Goal: Check status: Check status

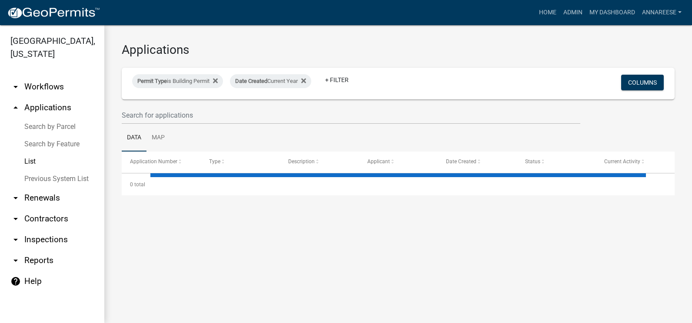
select select "3: 100"
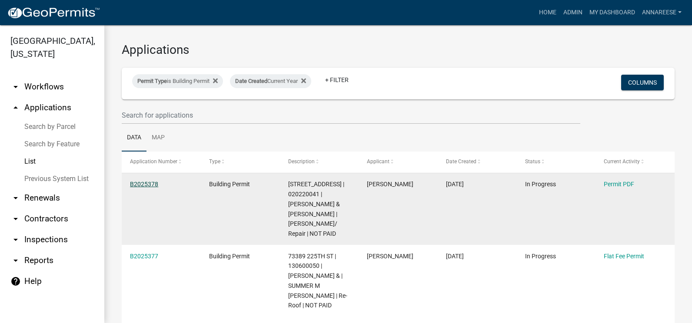
click at [156, 181] on link "B2025378" at bounding box center [144, 184] width 28 height 7
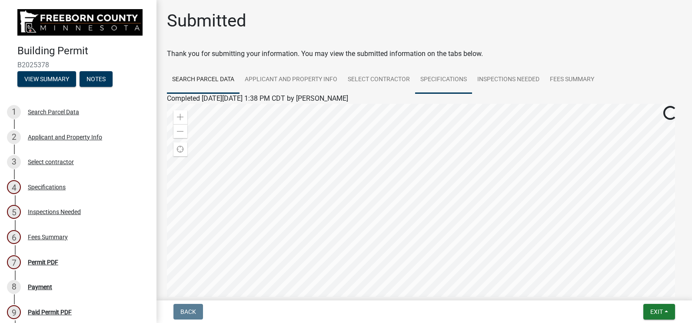
click at [434, 80] on link "Specifications" at bounding box center [443, 80] width 57 height 28
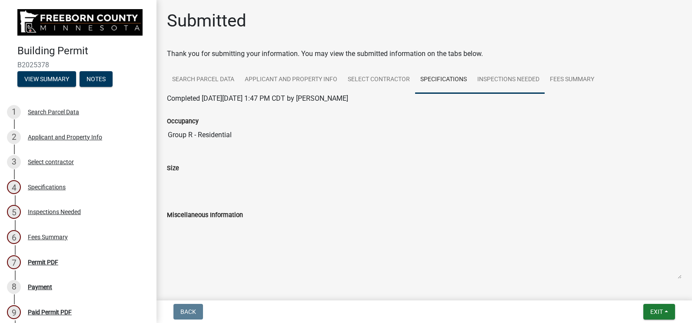
click at [500, 75] on link "Inspections Needed" at bounding box center [508, 80] width 73 height 28
drag, startPoint x: 431, startPoint y: 73, endPoint x: 425, endPoint y: 76, distance: 6.9
click at [431, 73] on link "Specifications" at bounding box center [443, 80] width 57 height 28
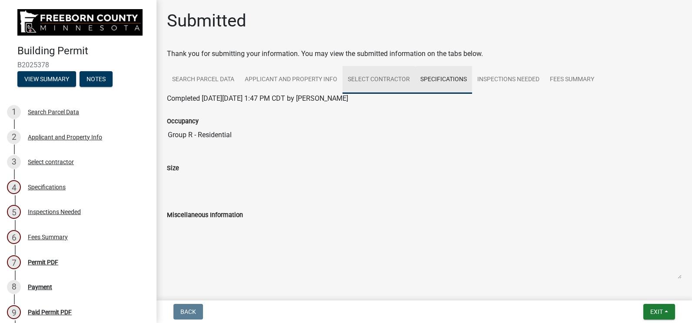
click at [394, 80] on link "Select contractor" at bounding box center [378, 80] width 73 height 28
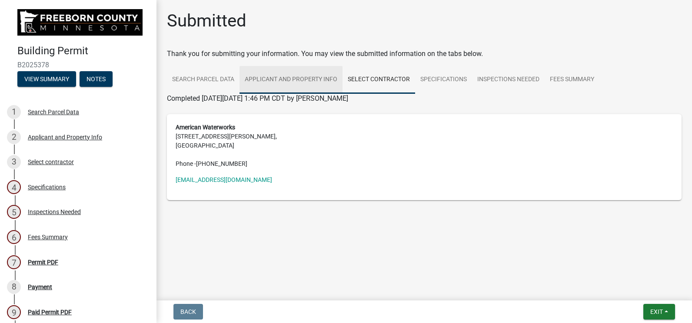
click at [317, 83] on link "Applicant and Property Info" at bounding box center [290, 80] width 103 height 28
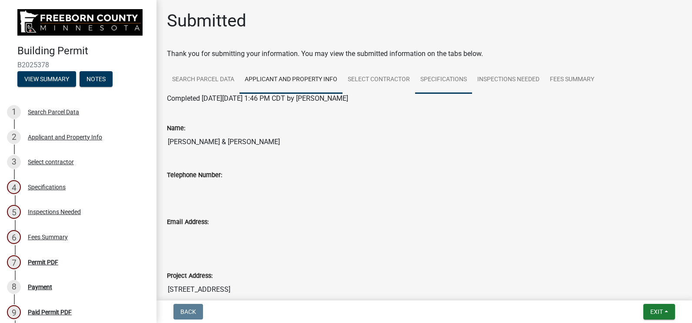
click at [459, 91] on link "Specifications" at bounding box center [443, 80] width 57 height 28
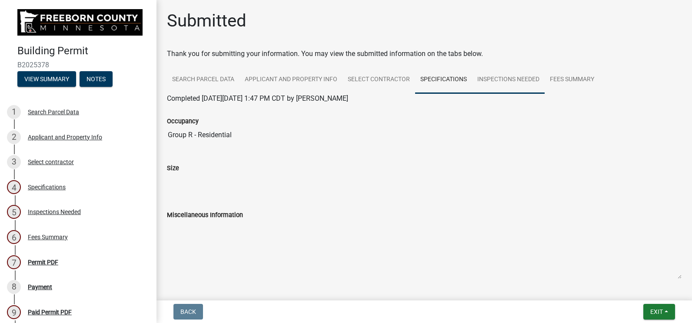
click at [494, 83] on link "Inspections Needed" at bounding box center [508, 80] width 73 height 28
click at [431, 84] on link "Specifications" at bounding box center [443, 80] width 57 height 28
click at [485, 76] on link "Inspections Needed" at bounding box center [508, 80] width 73 height 28
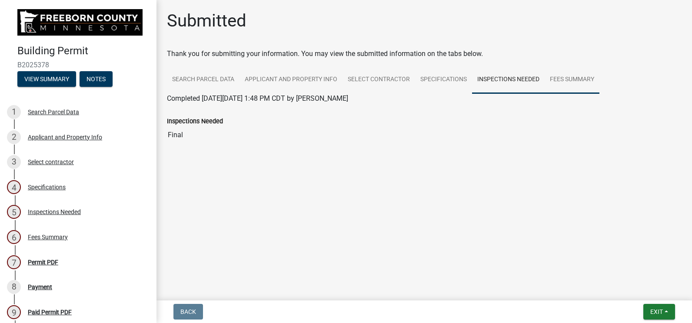
click at [548, 83] on link "Fees Summary" at bounding box center [572, 80] width 55 height 28
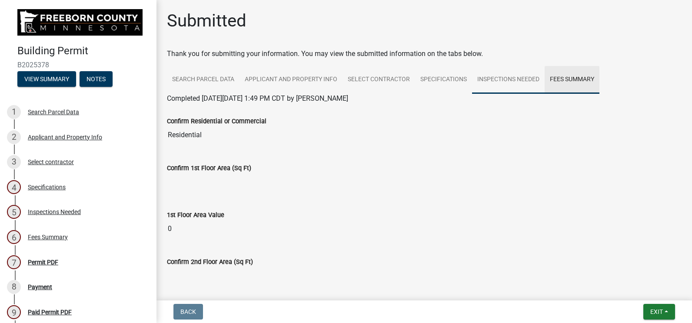
click at [531, 85] on link "Inspections Needed" at bounding box center [508, 80] width 73 height 28
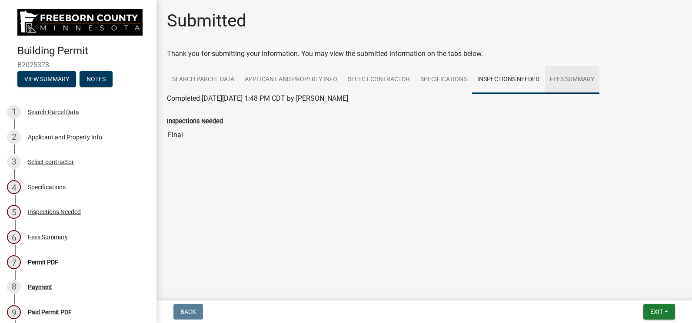
click at [553, 79] on link "Fees Summary" at bounding box center [572, 80] width 55 height 28
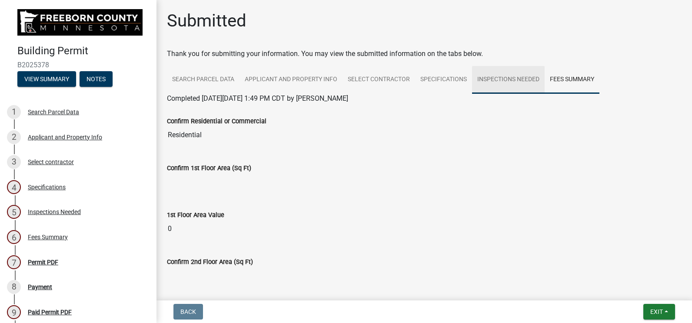
click at [512, 78] on link "Inspections Needed" at bounding box center [508, 80] width 73 height 28
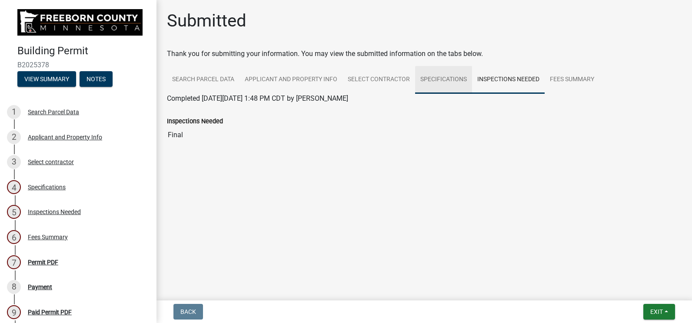
click at [420, 79] on link "Specifications" at bounding box center [443, 80] width 57 height 28
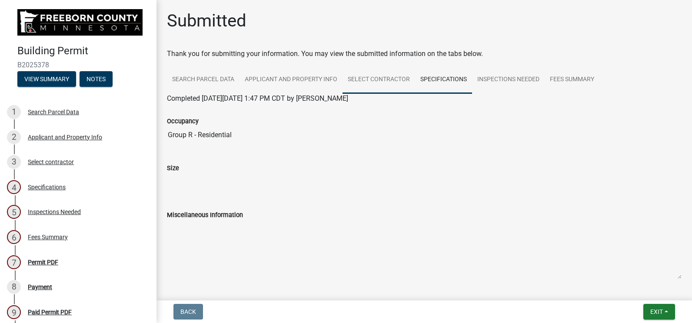
click at [398, 81] on link "Select contractor" at bounding box center [378, 80] width 73 height 28
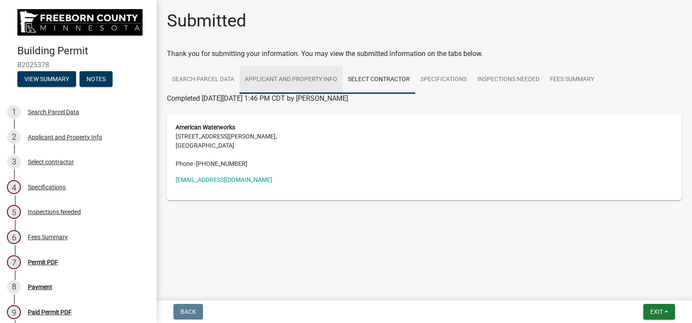
click at [311, 76] on link "Applicant and Property Info" at bounding box center [290, 80] width 103 height 28
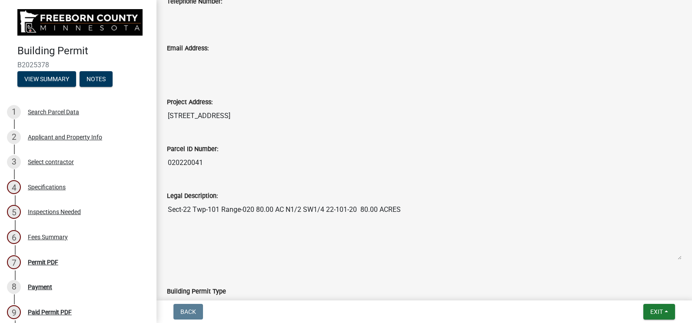
scroll to position [348, 0]
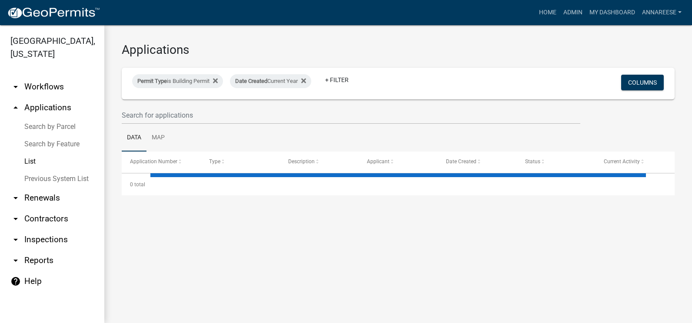
select select "3: 100"
